Goal: Task Accomplishment & Management: Manage account settings

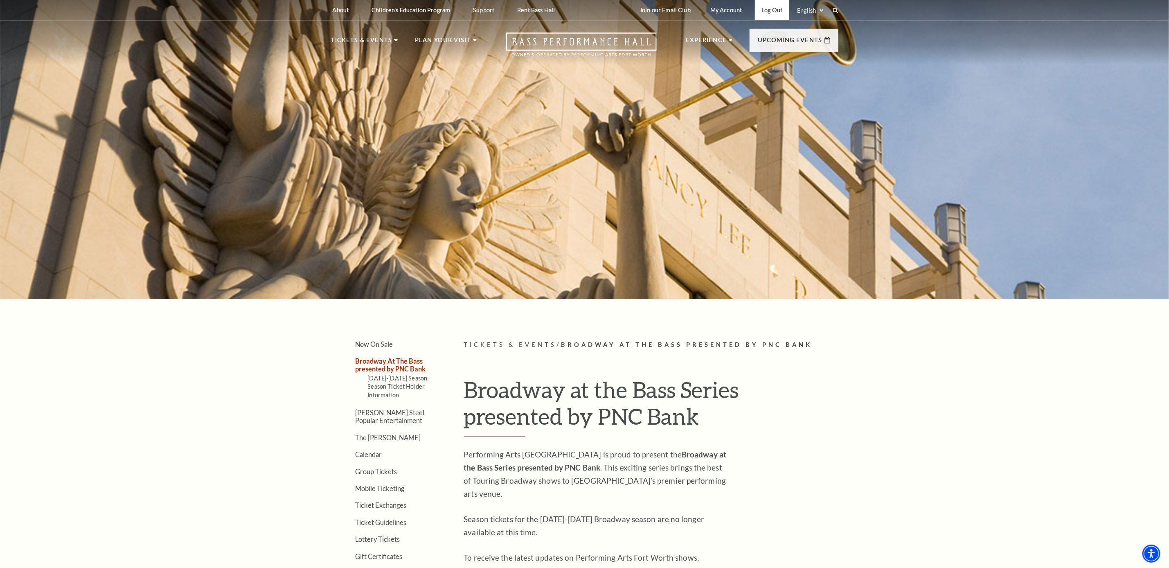
click at [768, 10] on link "Log Out" at bounding box center [772, 10] width 34 height 20
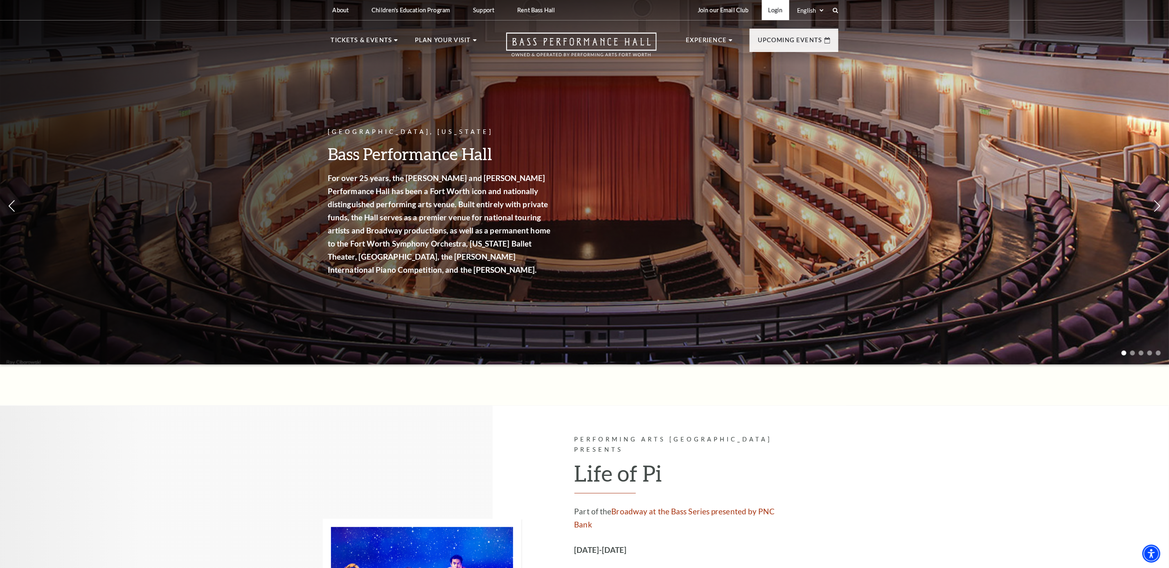
click at [771, 4] on link "Login" at bounding box center [775, 10] width 27 height 20
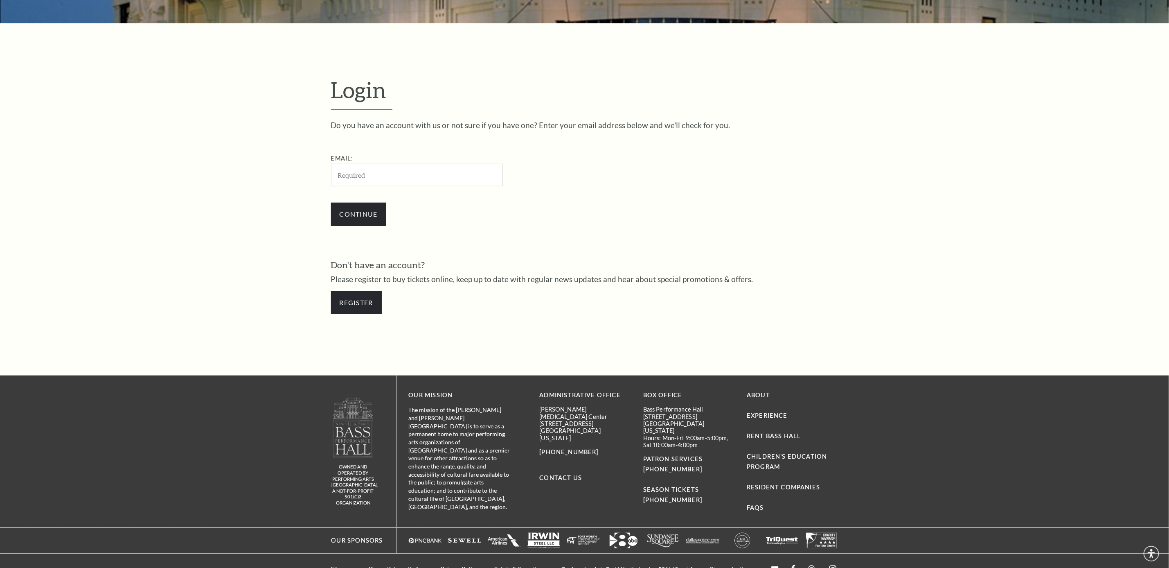
scroll to position [295, 0]
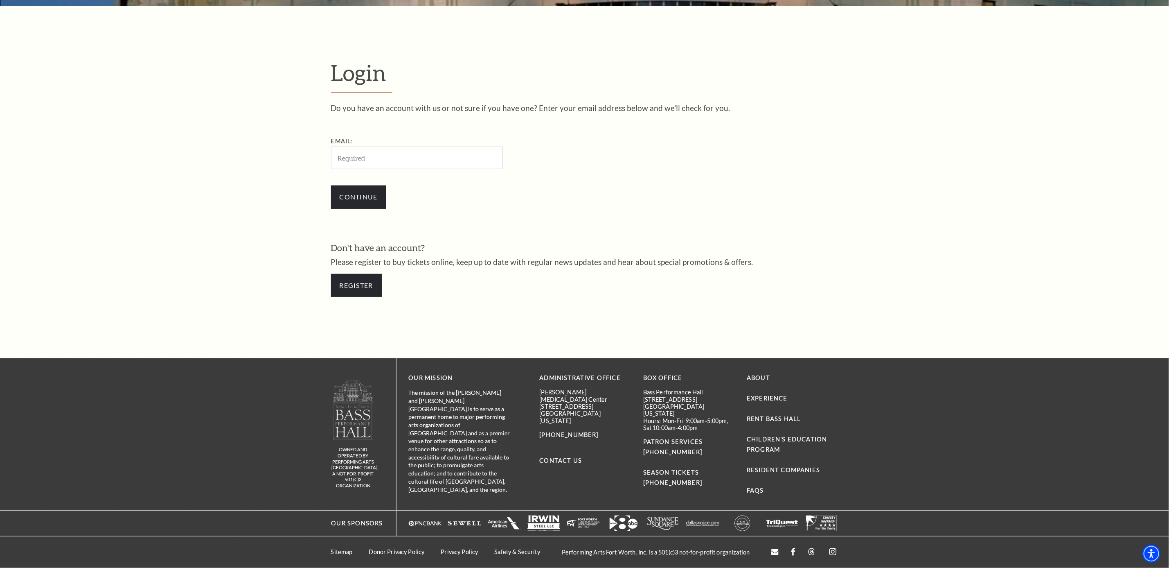
click at [394, 155] on input "Email:" at bounding box center [417, 158] width 172 height 23
type input "ancorianmanagement@gmail.com"
click at [366, 200] on input "Continue" at bounding box center [358, 196] width 55 height 23
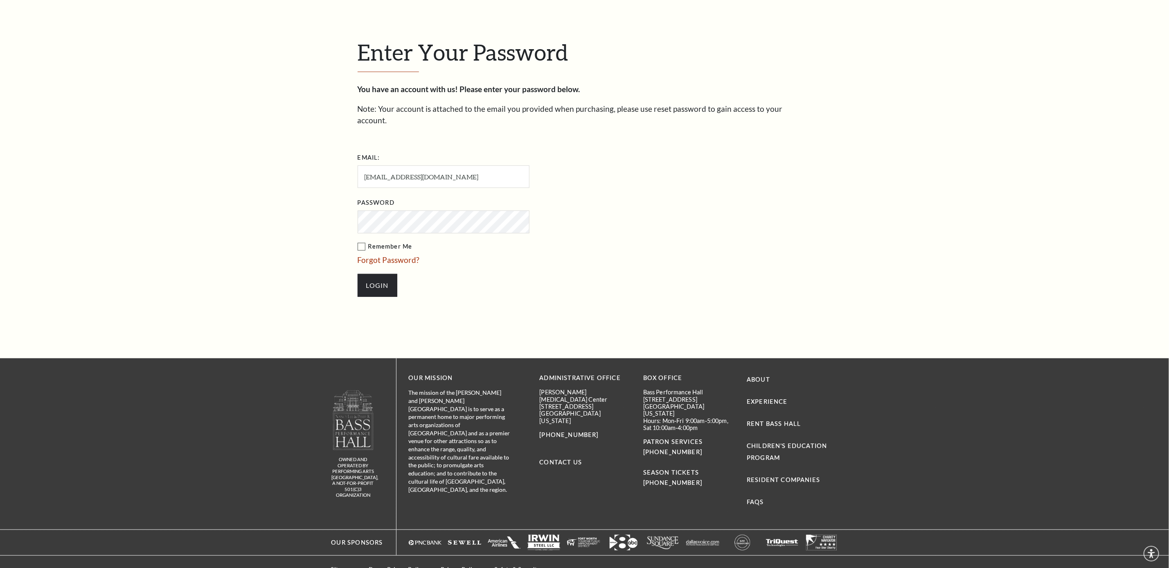
scroll to position [336, 0]
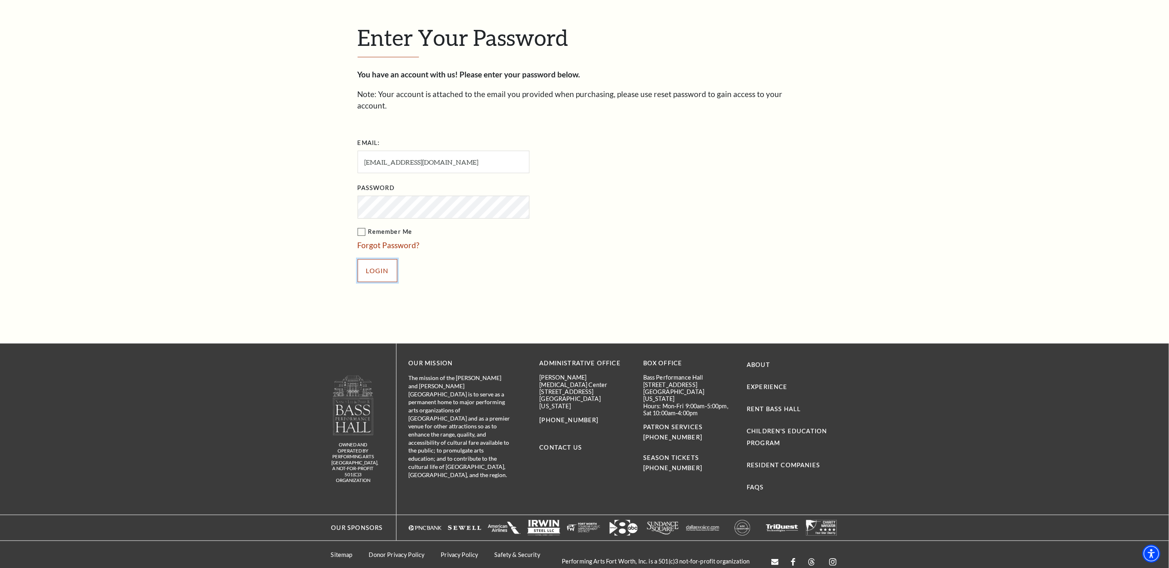
click at [374, 262] on input "Login" at bounding box center [378, 270] width 40 height 23
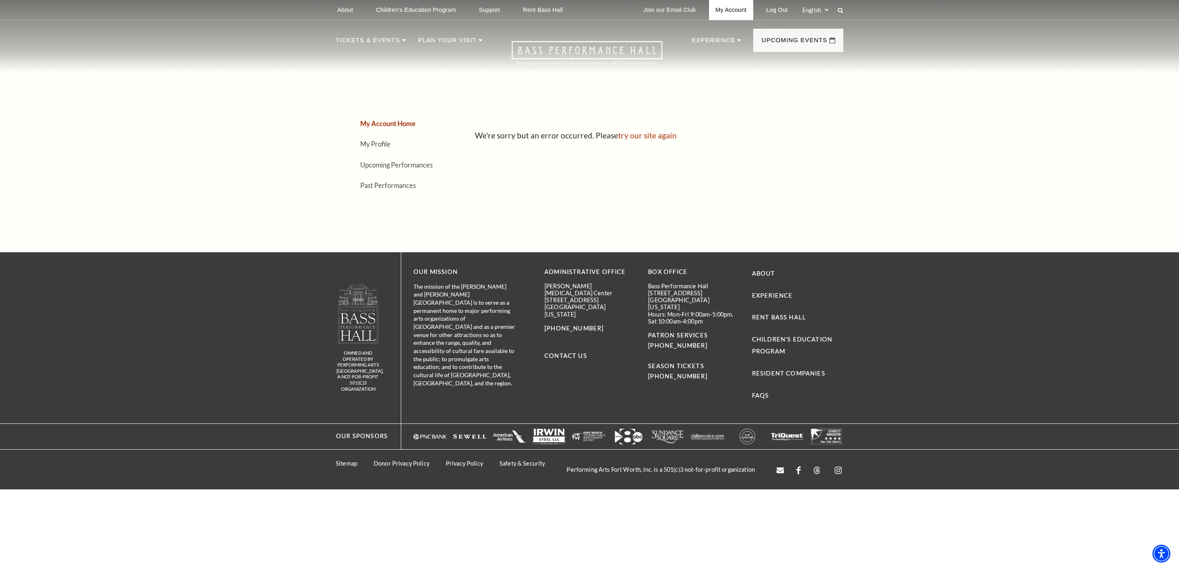
click at [726, 9] on link "My Account" at bounding box center [731, 10] width 44 height 20
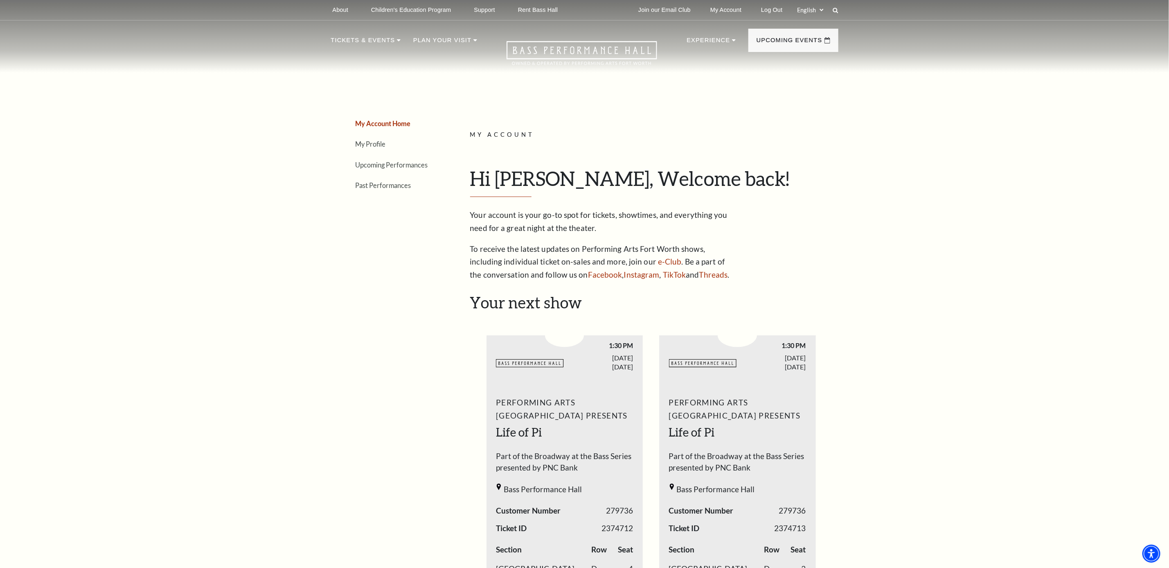
scroll to position [246, 0]
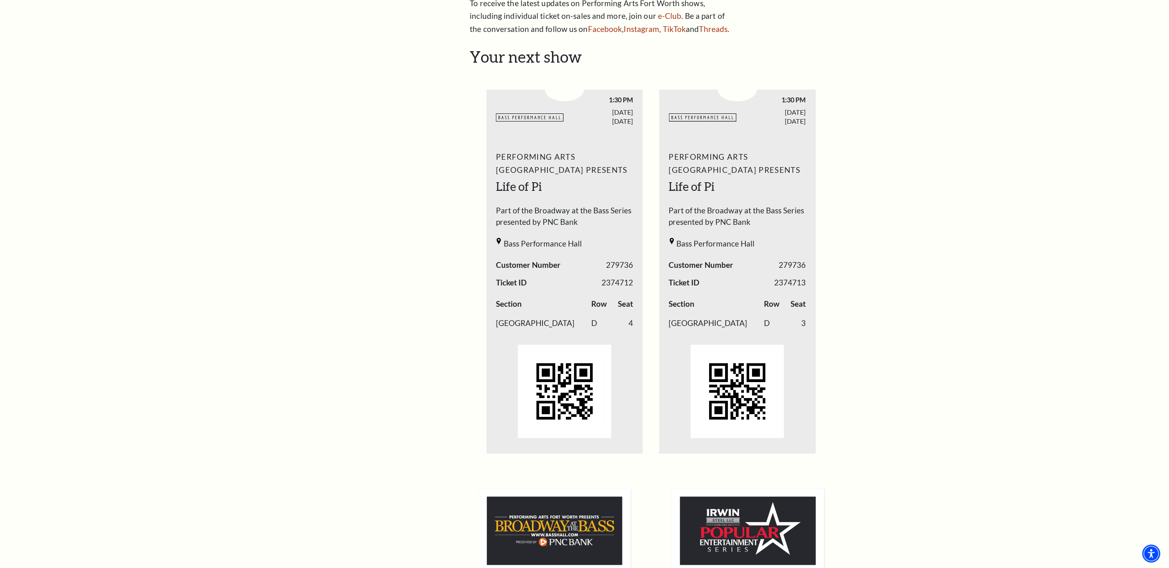
click at [644, 433] on ul "BASSHALL LOGO 1:30 PM SATURDAY Life of Pi" at bounding box center [651, 261] width 329 height 383
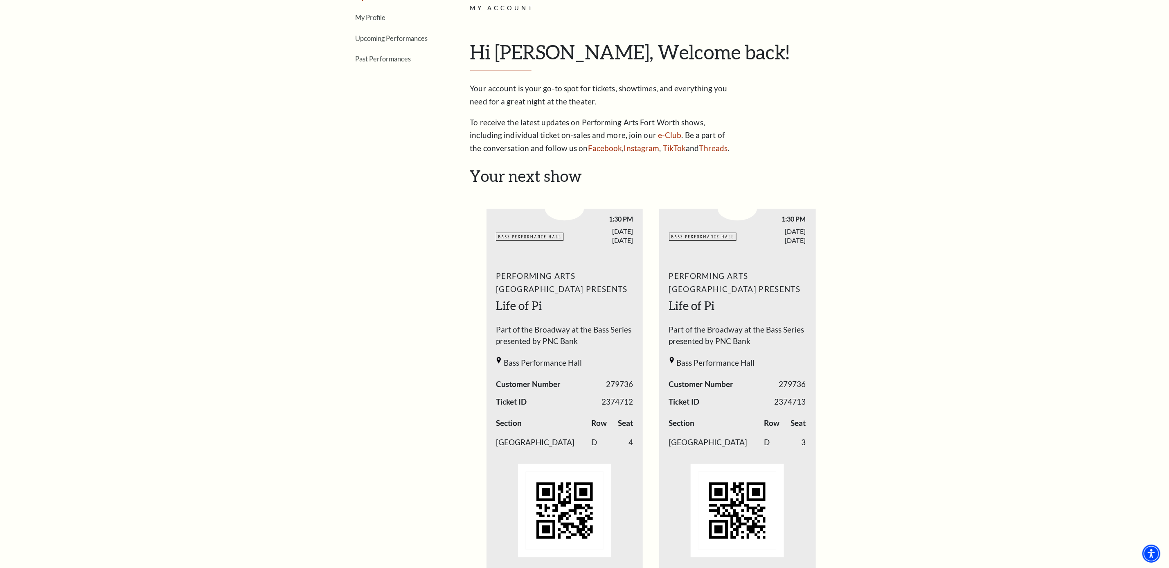
scroll to position [0, 0]
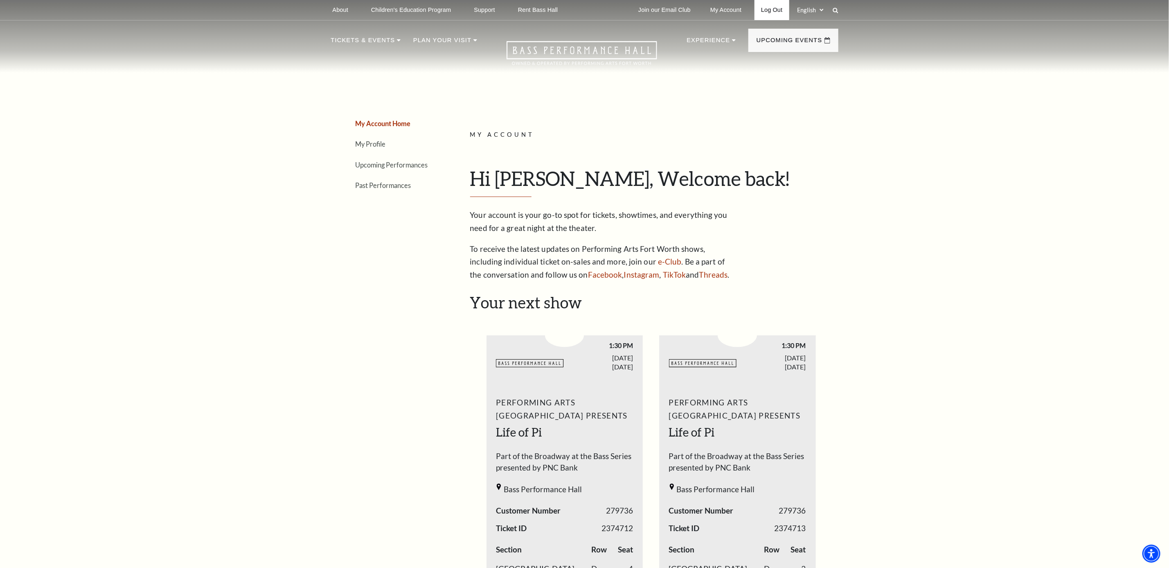
click at [768, 10] on link "Log Out" at bounding box center [772, 10] width 34 height 20
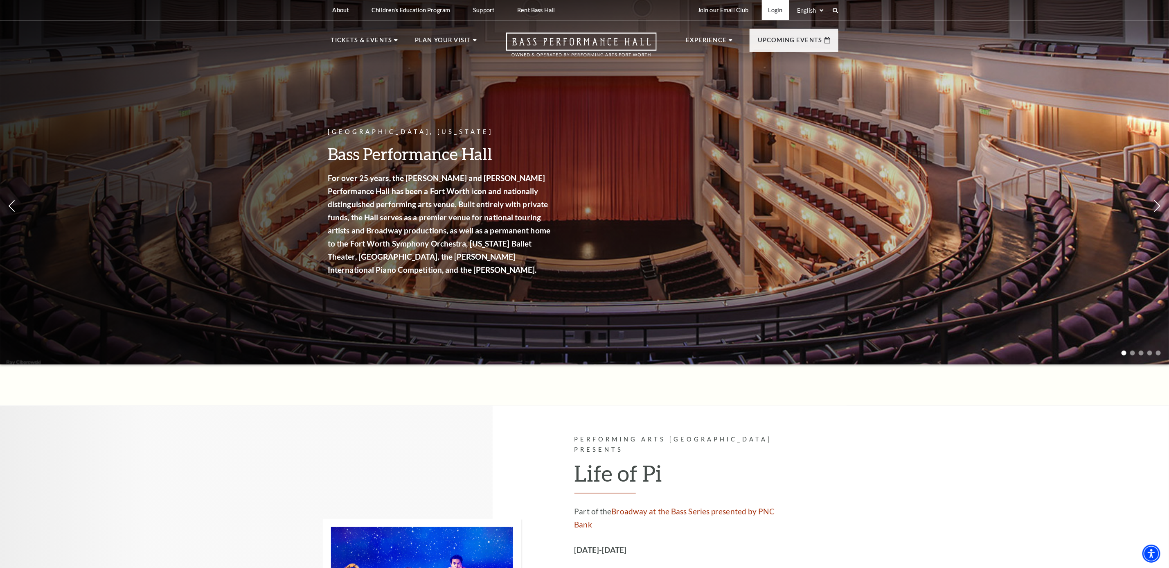
click at [773, 7] on link "Login" at bounding box center [775, 10] width 27 height 20
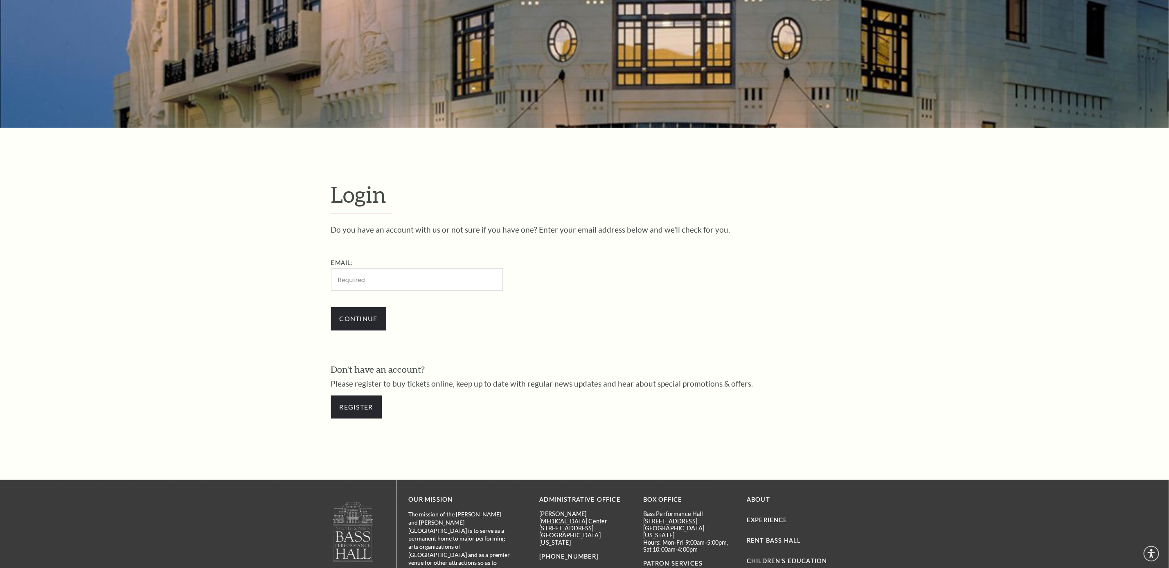
scroll to position [295, 0]
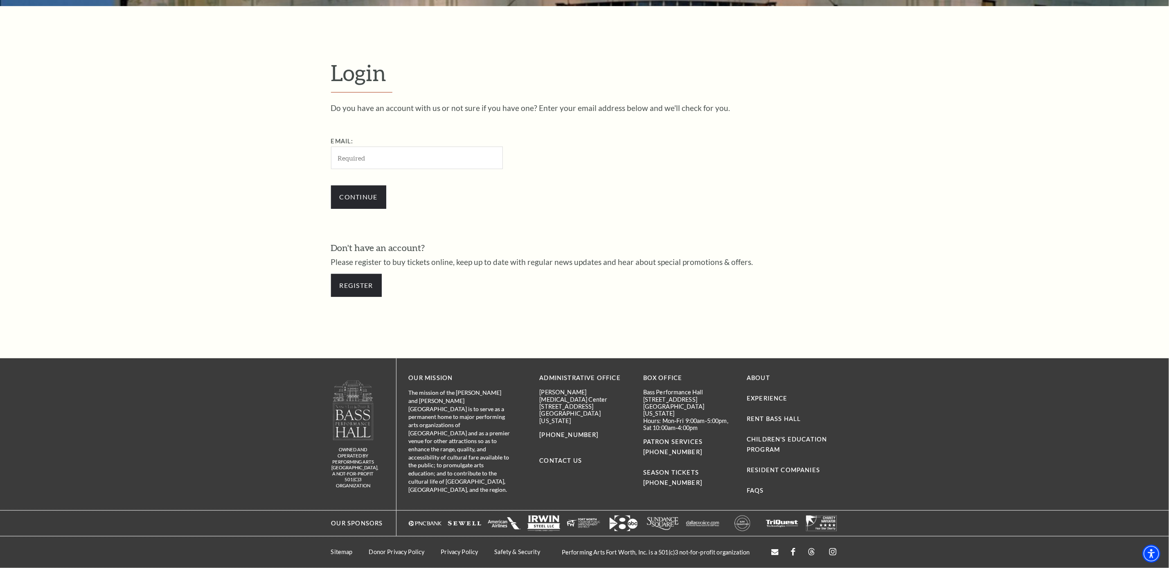
click at [362, 153] on input "Email:" at bounding box center [417, 158] width 172 height 23
type input "[EMAIL_ADDRESS][DOMAIN_NAME]"
click at [354, 199] on input "Continue" at bounding box center [358, 196] width 55 height 23
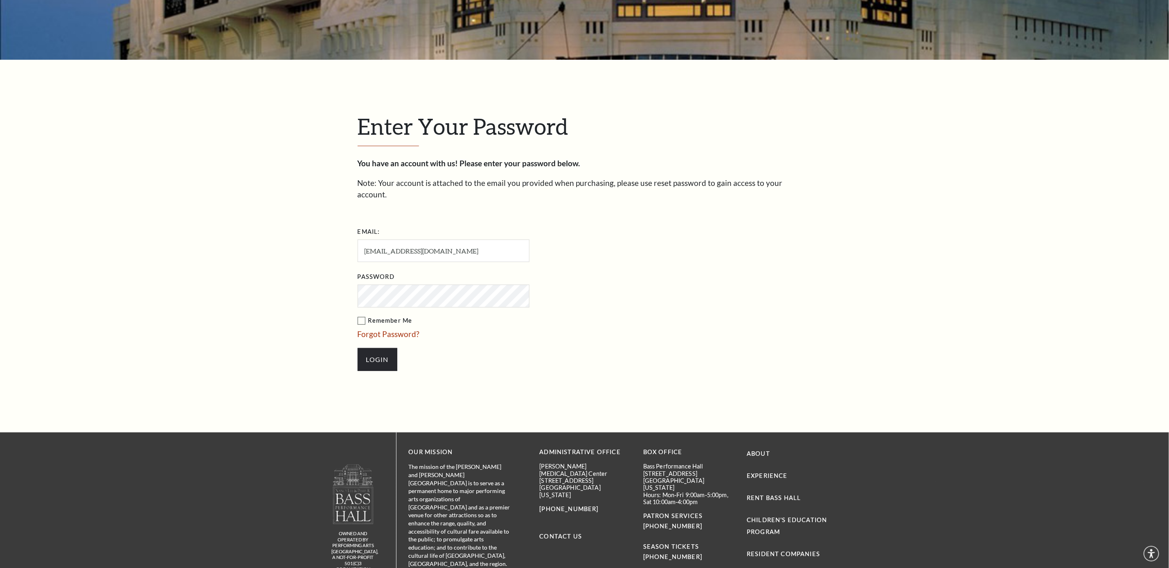
scroll to position [336, 0]
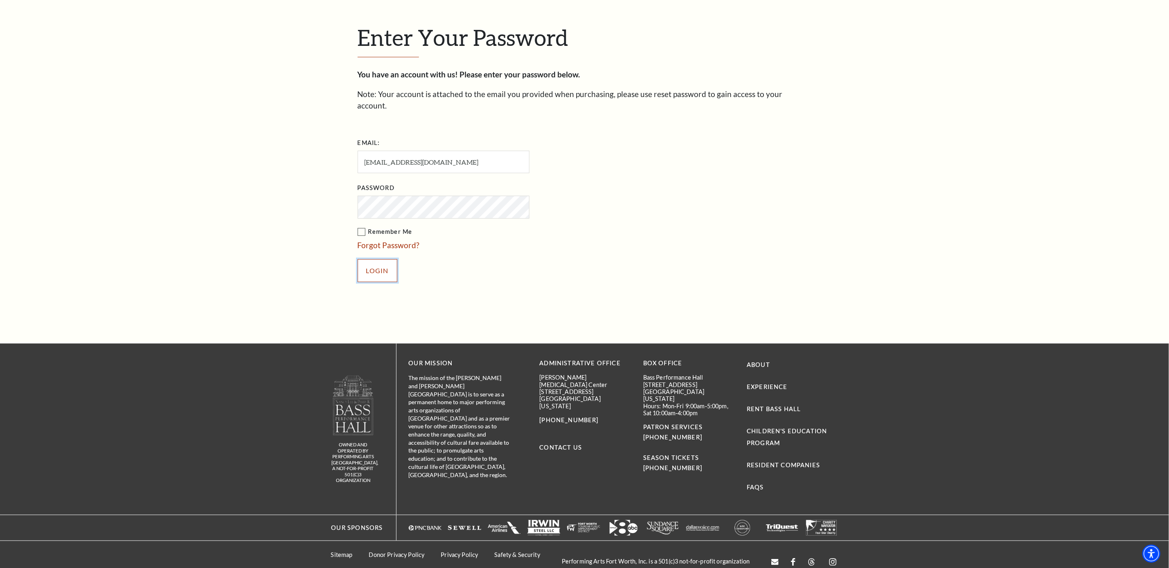
click at [376, 259] on input "Login" at bounding box center [378, 270] width 40 height 23
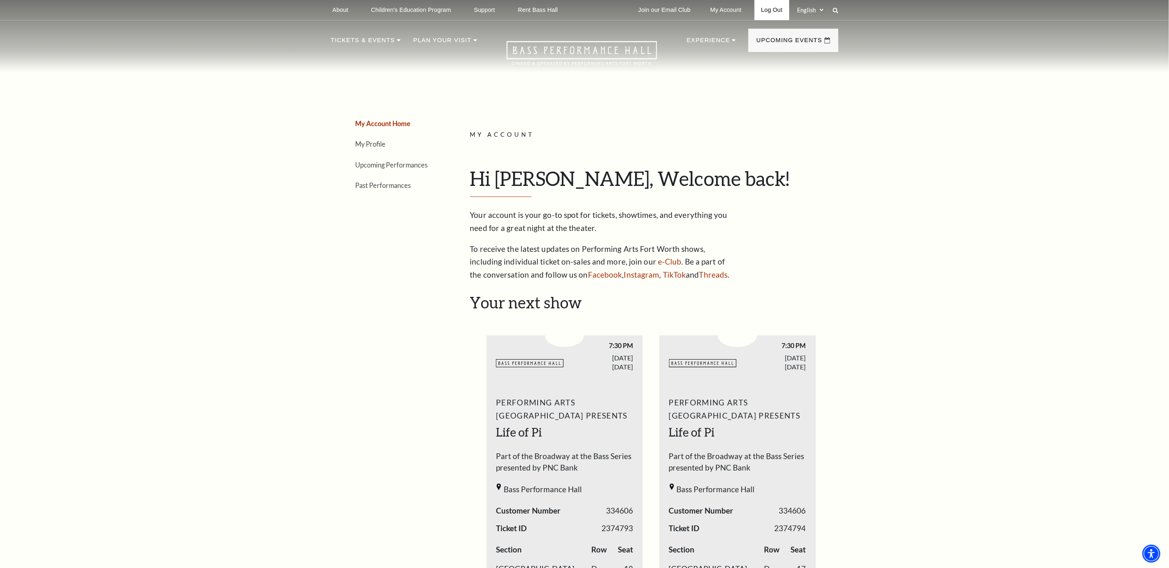
click at [771, 4] on link "Log Out" at bounding box center [772, 10] width 34 height 20
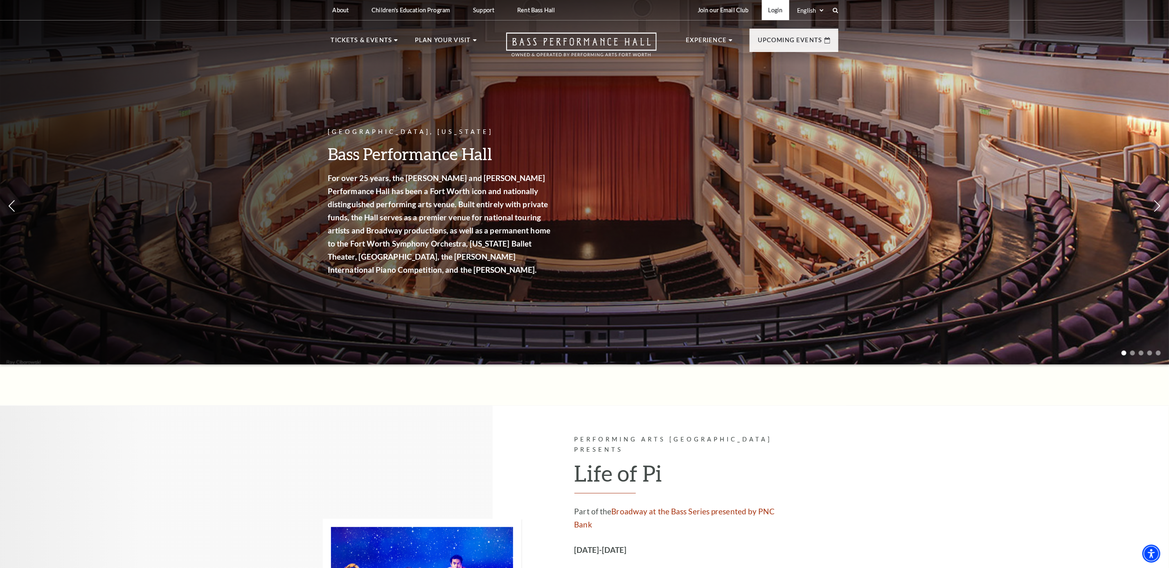
click at [767, 11] on link "Login" at bounding box center [775, 10] width 27 height 20
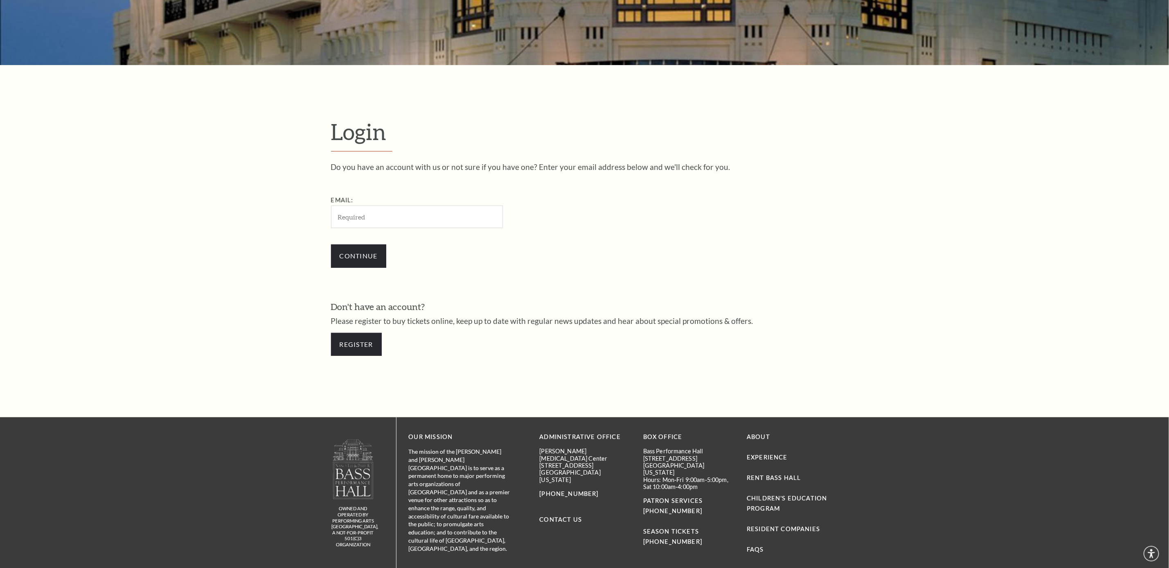
scroll to position [295, 0]
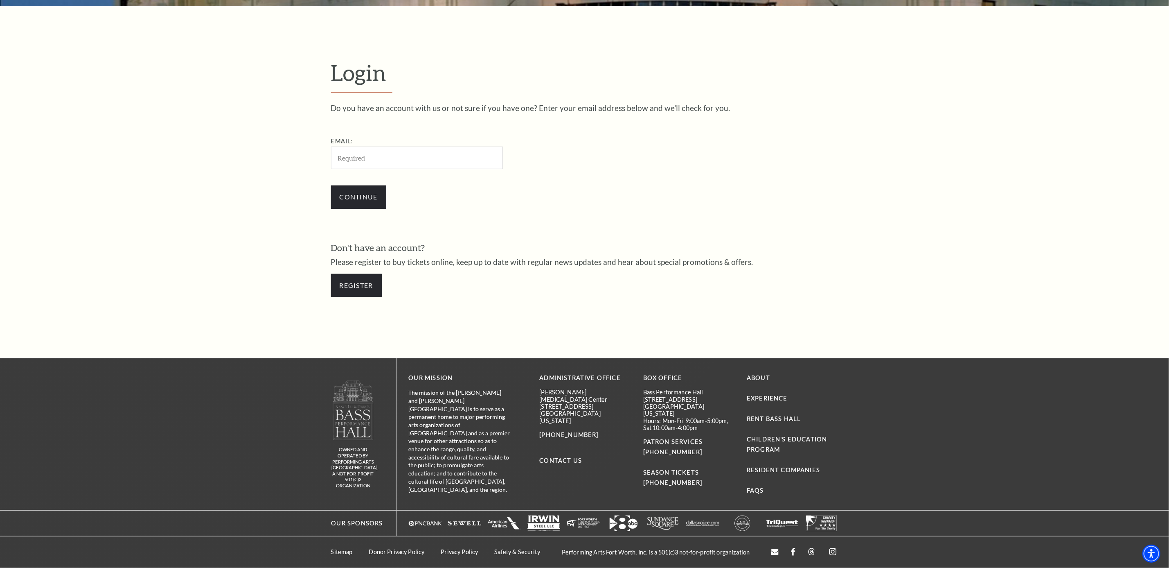
click at [408, 157] on input "Email:" at bounding box center [417, 158] width 172 height 23
type input "[EMAIL_ADDRESS][DOMAIN_NAME]"
click at [361, 191] on input "Continue" at bounding box center [358, 196] width 55 height 23
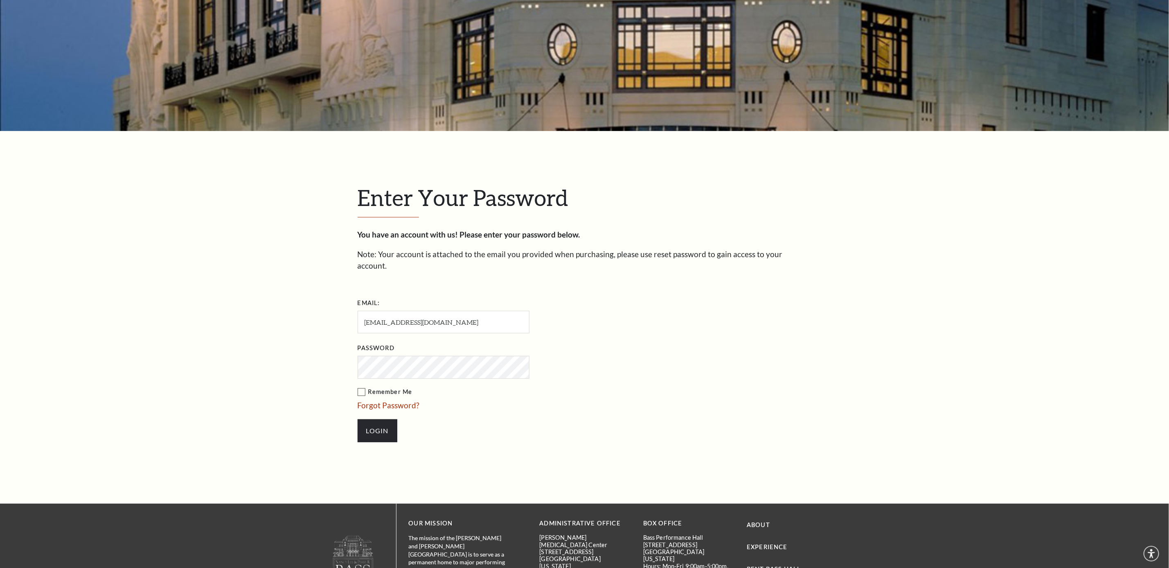
scroll to position [336, 0]
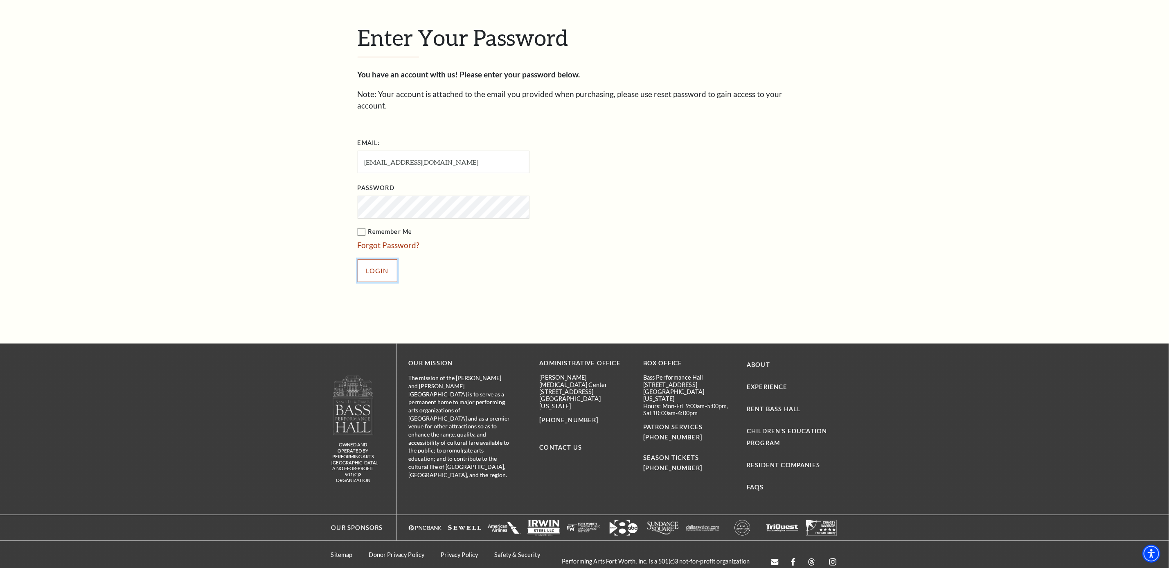
click at [378, 263] on input "Login" at bounding box center [378, 270] width 40 height 23
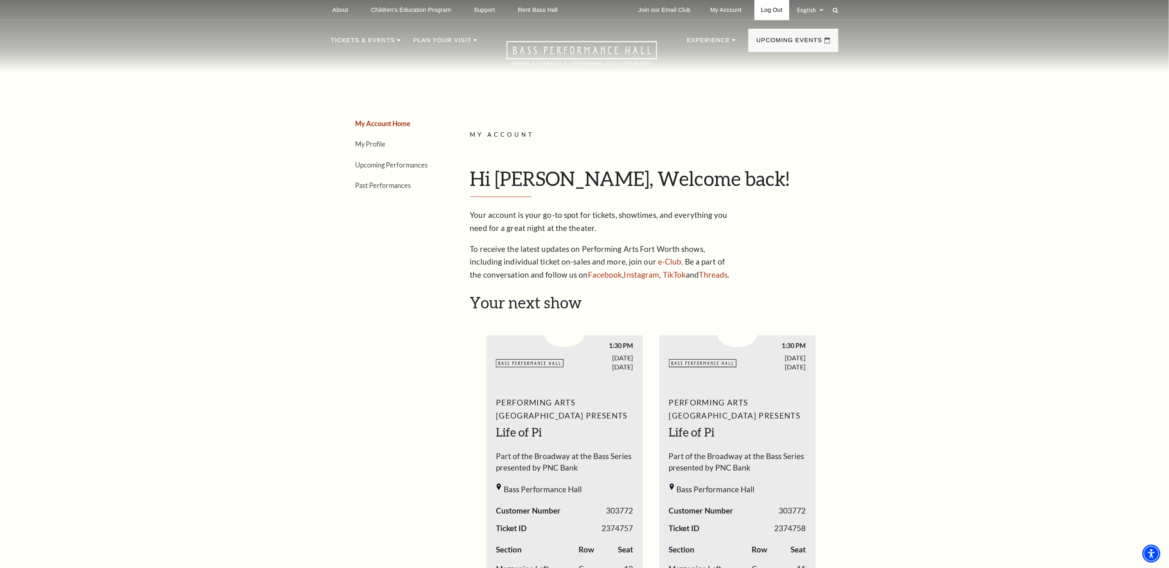
click at [769, 11] on link "Log Out" at bounding box center [772, 10] width 34 height 20
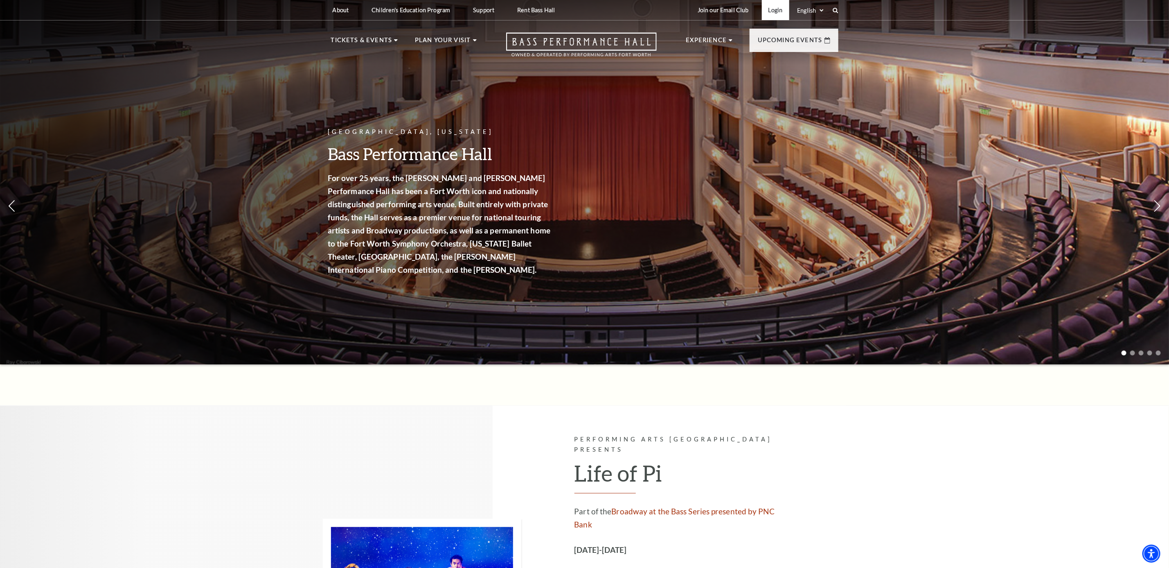
click at [771, 5] on link "Login" at bounding box center [775, 10] width 27 height 20
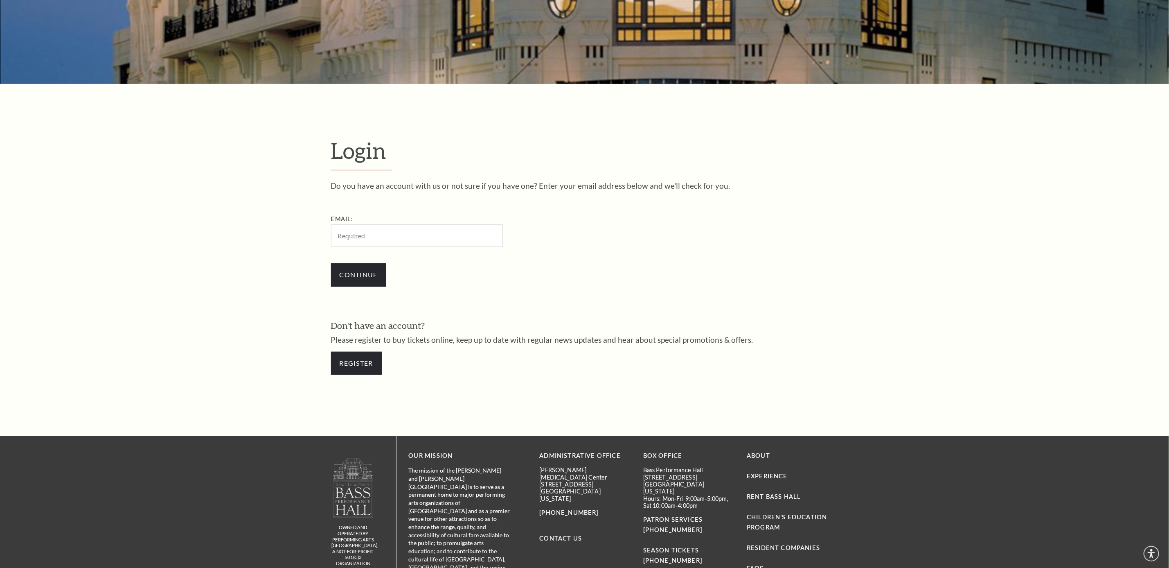
scroll to position [295, 0]
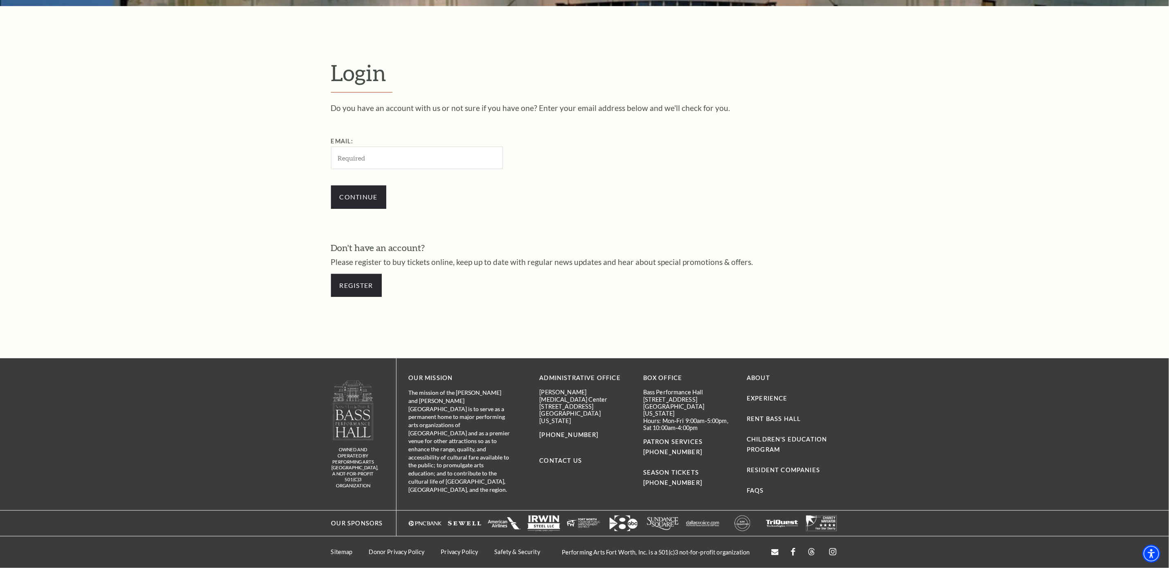
click at [428, 150] on input "Email:" at bounding box center [417, 158] width 172 height 23
click at [428, 156] on input "Email:" at bounding box center [417, 158] width 172 height 23
type input "[EMAIL_ADDRESS][DOMAIN_NAME]"
click at [358, 200] on input "Continue" at bounding box center [358, 196] width 55 height 23
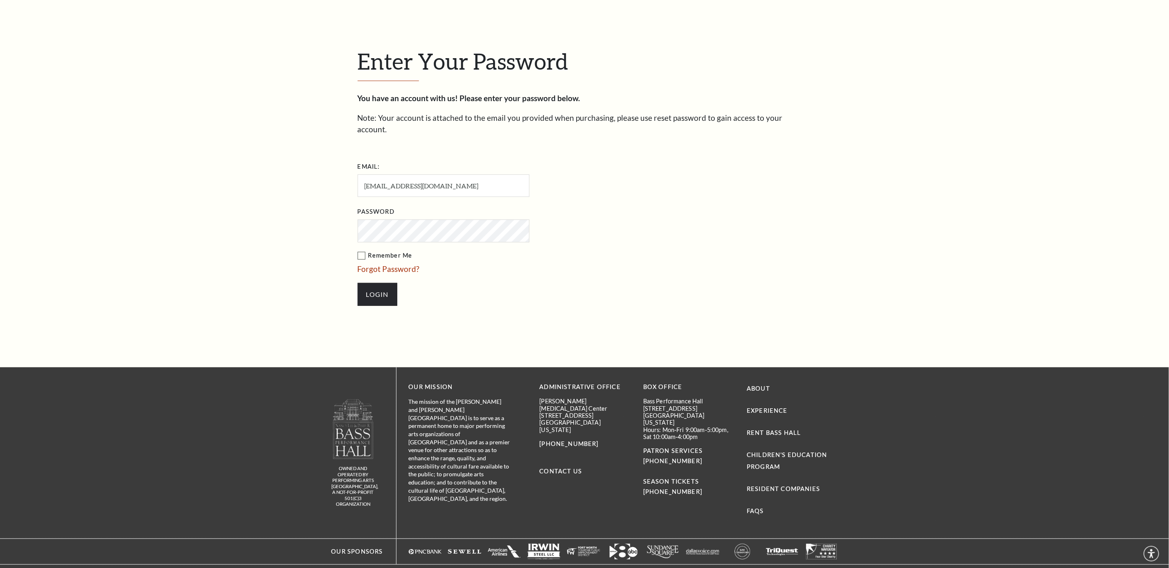
scroll to position [336, 0]
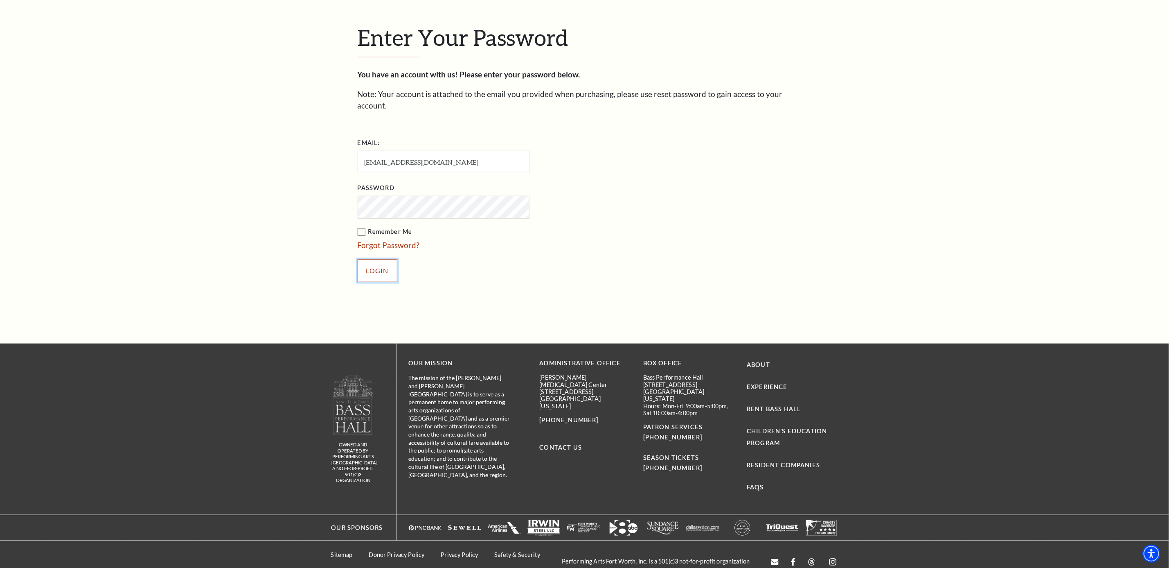
click at [381, 262] on input "Login" at bounding box center [378, 270] width 40 height 23
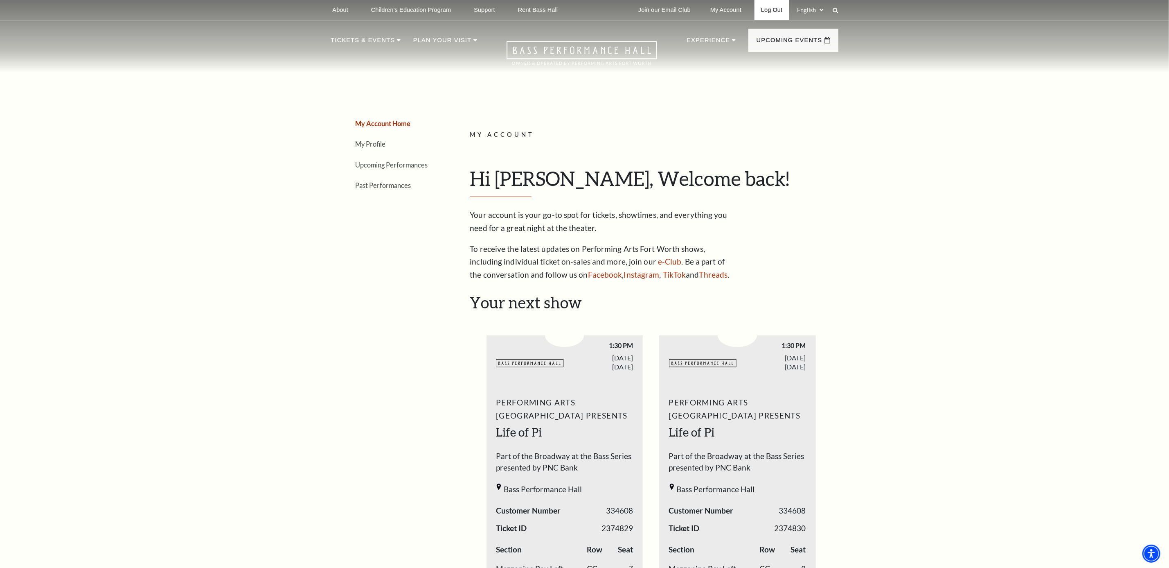
click at [775, 10] on link "Log Out" at bounding box center [772, 10] width 34 height 20
